Goal: Entertainment & Leisure: Consume media (video, audio)

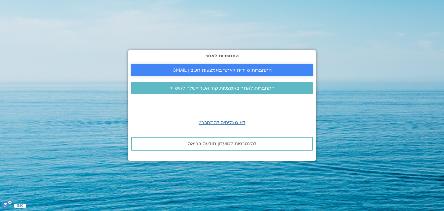
click at [220, 71] on span "התחברות מיידית לאתר באמצעות חשבון GMAIL" at bounding box center [222, 70] width 99 height 5
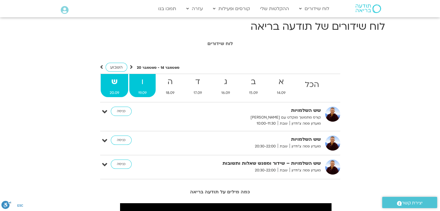
click at [144, 83] on strong "ו" at bounding box center [142, 81] width 26 height 13
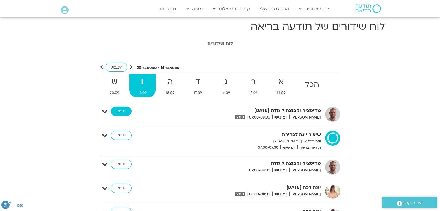
click at [125, 113] on link "כניסה" at bounding box center [121, 111] width 21 height 9
